Goal: Task Accomplishment & Management: Manage account settings

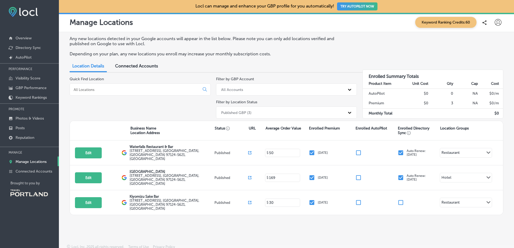
click at [155, 62] on div "Connected Accounts" at bounding box center [136, 67] width 51 height 12
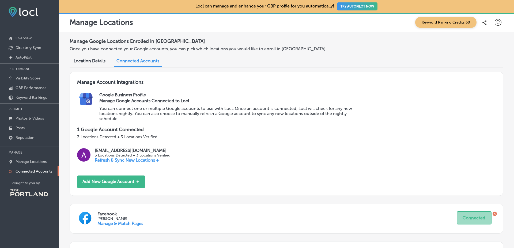
scroll to position [67, 0]
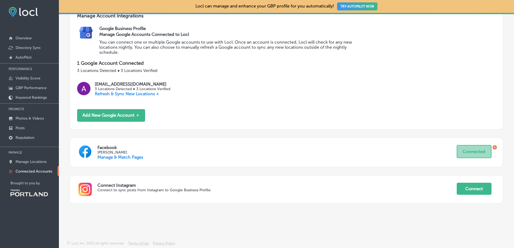
click at [136, 160] on div "Facebook [PERSON_NAME] Manage & Match Pages Connected" at bounding box center [286, 153] width 433 height 30
click at [134, 158] on link "Manage & Match Pages" at bounding box center [120, 157] width 46 height 5
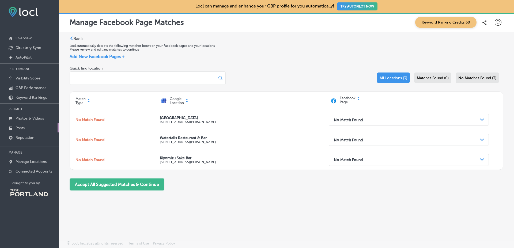
click at [41, 129] on link "Posts" at bounding box center [29, 128] width 59 height 10
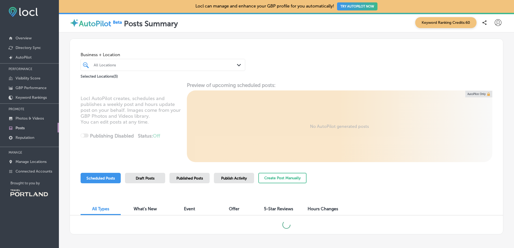
scroll to position [21, 0]
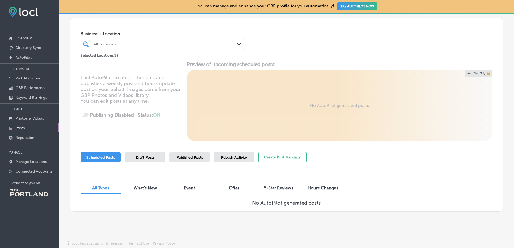
click at [201, 158] on span "Published Posts" at bounding box center [189, 157] width 26 height 5
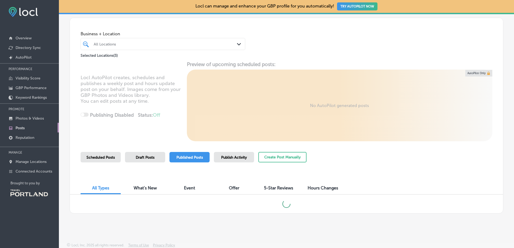
scroll to position [22, 0]
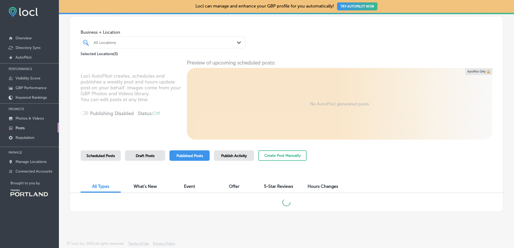
click at [377, 166] on div "Scheduled Posts Draft Posts Published Posts Publish Activity Create Post Manual…" at bounding box center [287, 162] width 412 height 24
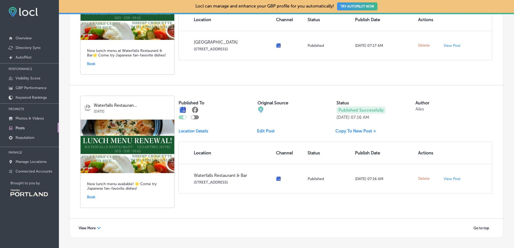
scroll to position [863, 0]
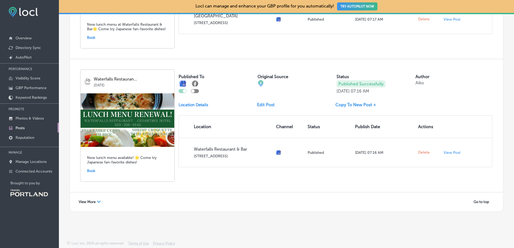
click at [82, 199] on div "View More Path Created with Sketch." at bounding box center [89, 202] width 29 height 8
click at [180, 184] on div "Waterfalls Restauran... [DATE] New lunch menu available! 🌟 Come try Japanese fa…" at bounding box center [286, 125] width 433 height 133
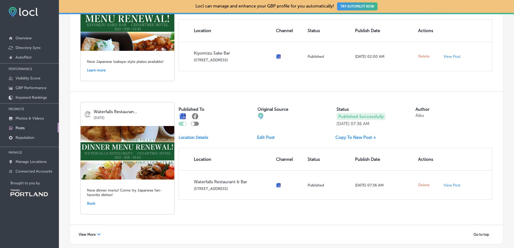
scroll to position [1664, 0]
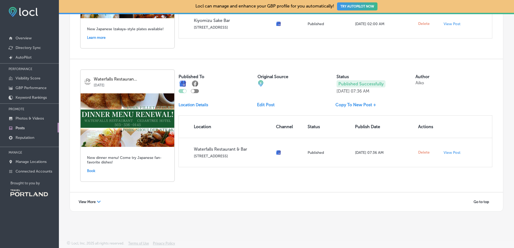
click at [77, 207] on div "View More Path Created with Sketch. Go to top" at bounding box center [286, 201] width 433 height 19
click at [86, 201] on span "View More" at bounding box center [87, 202] width 17 height 4
click at [177, 176] on div "Waterfalls Restauran... [DATE] New dinner menu! Come try Japanese fan-favorite …" at bounding box center [286, 125] width 433 height 133
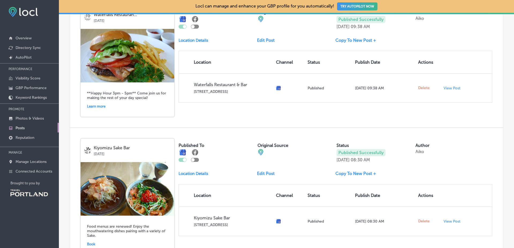
scroll to position [2481, 0]
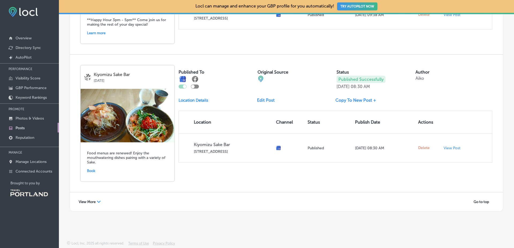
click at [97, 203] on icon "Path Created with Sketch." at bounding box center [99, 202] width 4 height 2
click at [177, 166] on div "Kiyomizu Sake Bar [DATE] Food menus are renewed! Enjoy the mouthwatering dishes…" at bounding box center [286, 124] width 433 height 138
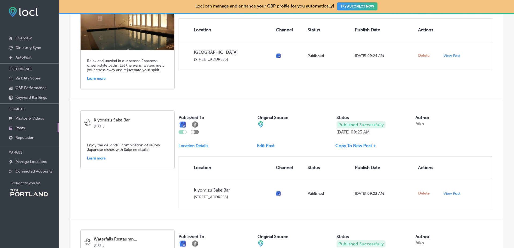
scroll to position [3266, 0]
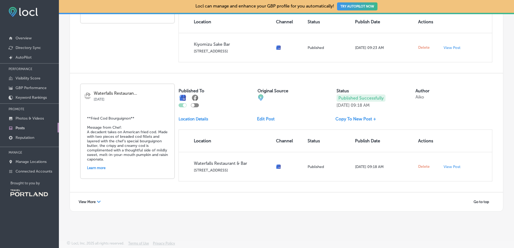
click at [104, 202] on div "View More Path Created with Sketch." at bounding box center [89, 202] width 29 height 8
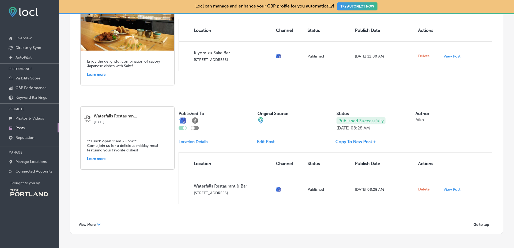
scroll to position [4042, 0]
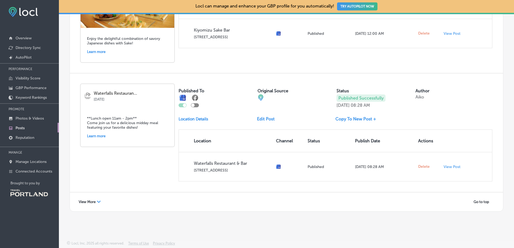
click at [94, 206] on div "View More Path Created with Sketch. Go to top" at bounding box center [286, 201] width 433 height 19
click at [95, 202] on span "View More" at bounding box center [87, 202] width 17 height 4
click at [178, 154] on table "Location Channel Status Publish Date Actions Waterfalls Restaurant & Bar [STREE…" at bounding box center [335, 156] width 314 height 52
click at [175, 160] on div "Waterfalls Restauran... [DATE] **Lunch open 11am - 2pm** Come join us for a del…" at bounding box center [286, 132] width 433 height 119
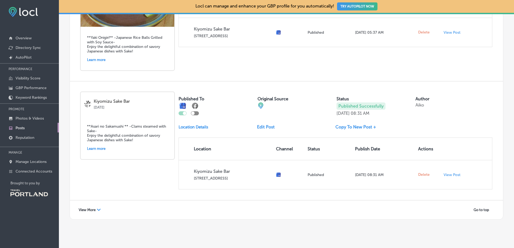
scroll to position [4882, 0]
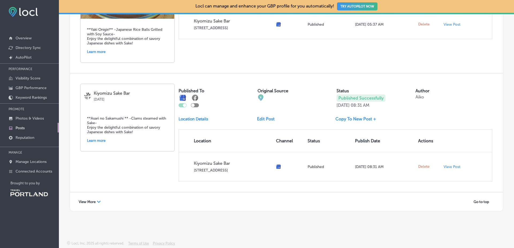
click at [102, 200] on div "View More Path Created with Sketch." at bounding box center [89, 202] width 29 height 8
click at [176, 143] on div "Kiyomizu Sake Bar [DATE] **Asari no Sakamushi ** -Clams steamed with Sake- Enjo…" at bounding box center [286, 132] width 433 height 119
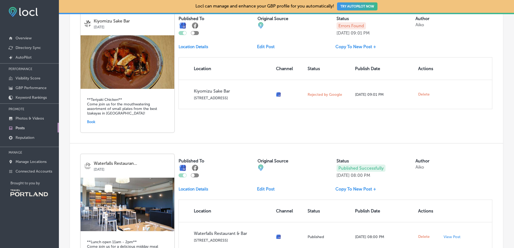
scroll to position [5690, 0]
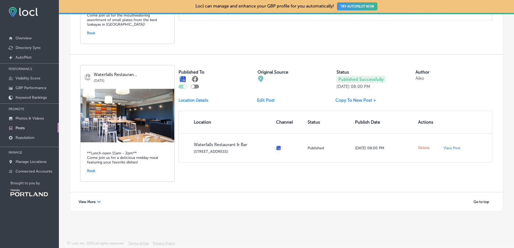
drag, startPoint x: 100, startPoint y: 189, endPoint x: 99, endPoint y: 196, distance: 7.3
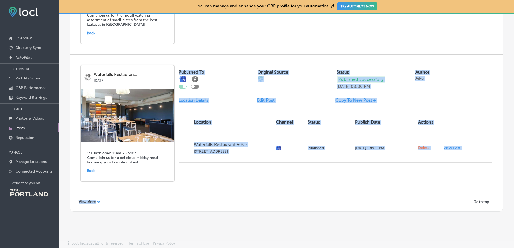
click at [99, 196] on div "View More Path Created with Sketch. Go to top" at bounding box center [286, 201] width 433 height 19
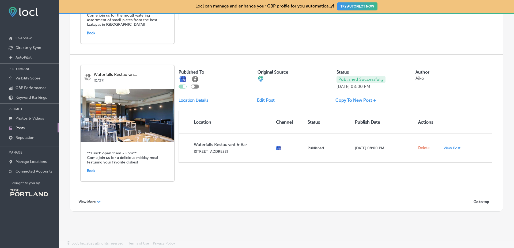
click at [97, 203] on div "Path Created with Sketch." at bounding box center [99, 202] width 4 height 4
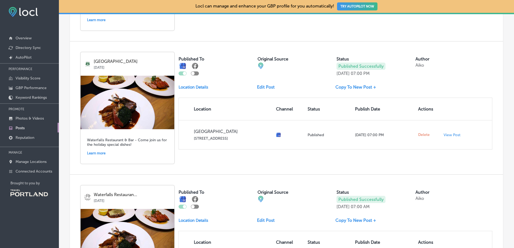
scroll to position [6526, 0]
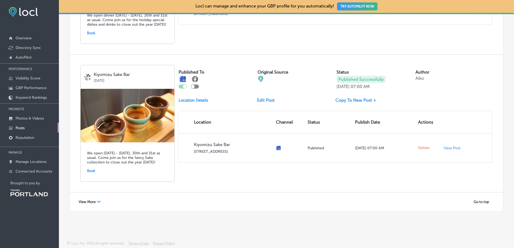
click at [93, 206] on div "View More Path Created with Sketch." at bounding box center [89, 202] width 29 height 8
click at [176, 172] on div "Kiyomizu Sake Bar [DATE] We open [DATE] - [DATE], 30th and 31st as usual. Come …" at bounding box center [286, 124] width 433 height 138
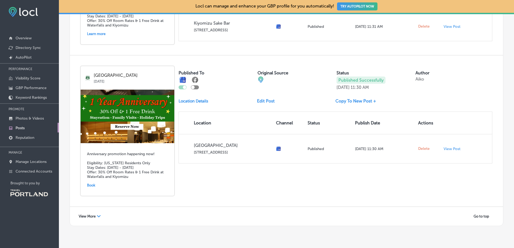
scroll to position [7398, 0]
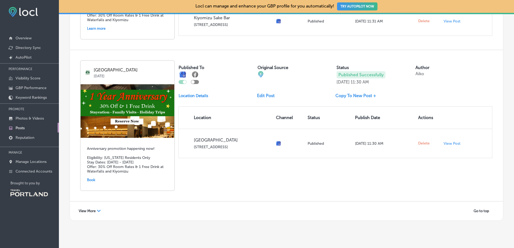
click at [81, 209] on span "View More" at bounding box center [87, 211] width 17 height 4
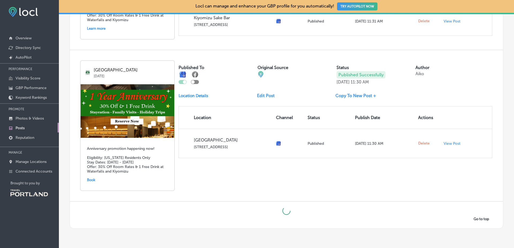
click at [176, 175] on div "[GEOGRAPHIC_DATA] [DATE] Anniversary promotion happening now! Eligibility: [US_…" at bounding box center [286, 125] width 433 height 151
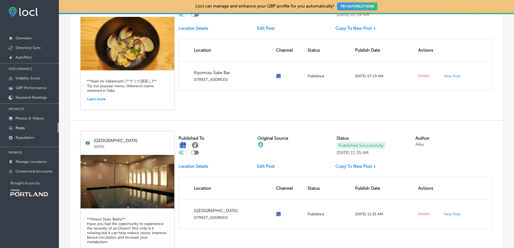
scroll to position [8265, 0]
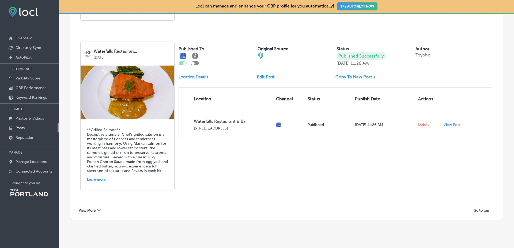
click at [95, 206] on div "View More Path Created with Sketch." at bounding box center [89, 210] width 29 height 8
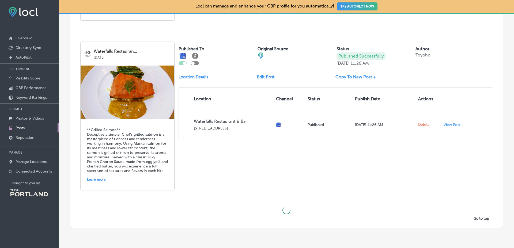
click at [174, 167] on div "Waterfalls Restauran... [DATE] **Grilled Salmon** Deceptively simple, Chef’s gr…" at bounding box center [286, 115] width 433 height 169
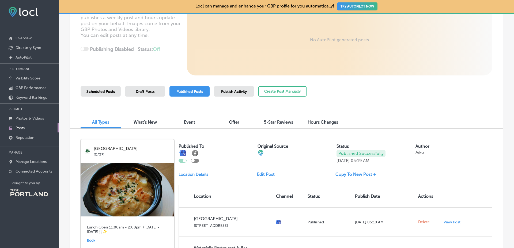
scroll to position [0, 0]
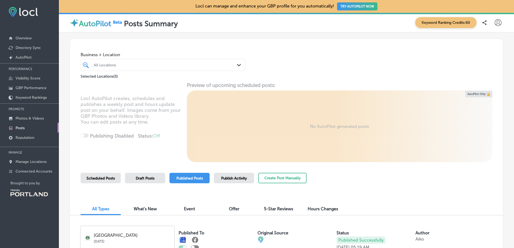
click at [494, 20] on icon at bounding box center [497, 22] width 7 height 7
click at [485, 49] on li "My Teams" at bounding box center [488, 55] width 37 height 12
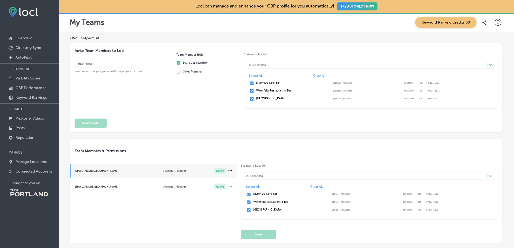
click at [488, 20] on div at bounding box center [485, 22] width 13 height 11
click at [494, 21] on icon at bounding box center [497, 22] width 7 height 7
click at [489, 36] on li "My Account" at bounding box center [488, 42] width 37 height 12
select select "US"
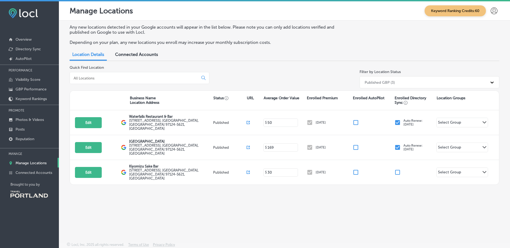
click at [139, 54] on span "Connected Accounts" at bounding box center [136, 54] width 43 height 5
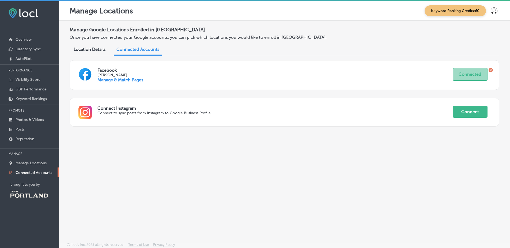
click at [112, 81] on link "Manage & Match Pages" at bounding box center [120, 79] width 46 height 5
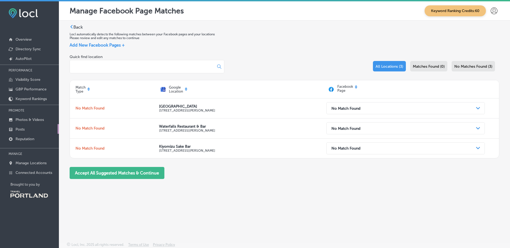
click at [42, 128] on link "Posts" at bounding box center [29, 129] width 59 height 10
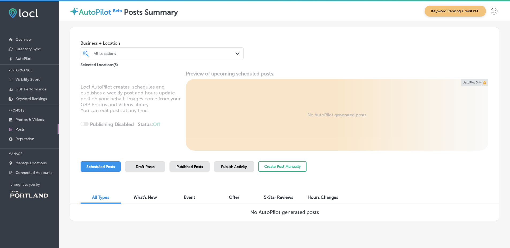
click at [178, 167] on span "Published Posts" at bounding box center [189, 167] width 26 height 5
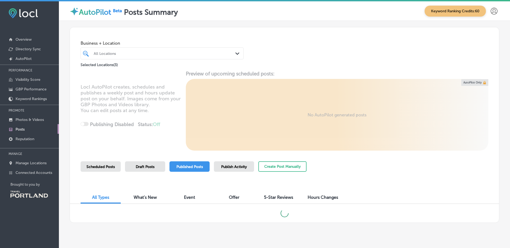
click at [386, 175] on div "Scheduled Posts Draft Posts Published Posts Publish Activity Create Post Manual…" at bounding box center [284, 173] width 407 height 24
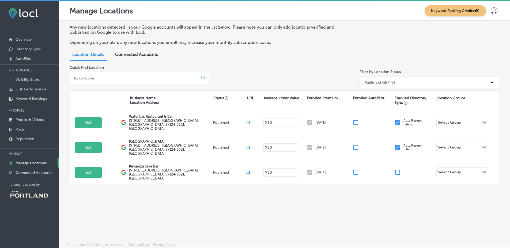
click at [135, 51] on div "Connected Accounts" at bounding box center [136, 55] width 51 height 12
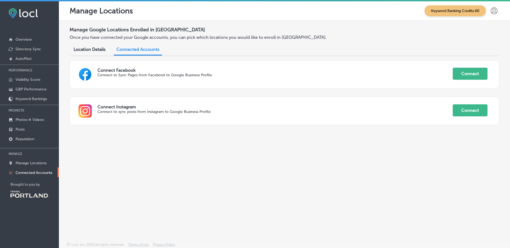
click at [135, 51] on span "Connected Accounts" at bounding box center [137, 49] width 43 height 5
click at [35, 127] on link "Posts" at bounding box center [29, 129] width 59 height 10
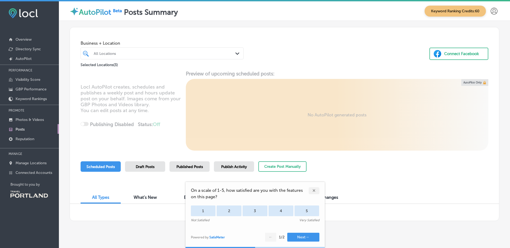
click at [196, 169] on span "Published Posts" at bounding box center [189, 167] width 26 height 5
click at [302, 42] on div "Business + Location All Locations Path Created with Sketch. Selected Locations …" at bounding box center [284, 47] width 429 height 41
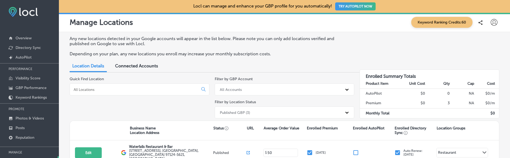
click at [135, 61] on div "Connected Accounts" at bounding box center [136, 67] width 51 height 12
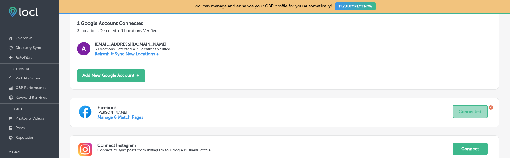
scroll to position [50, 0]
